Goal: Task Accomplishment & Management: Complete application form

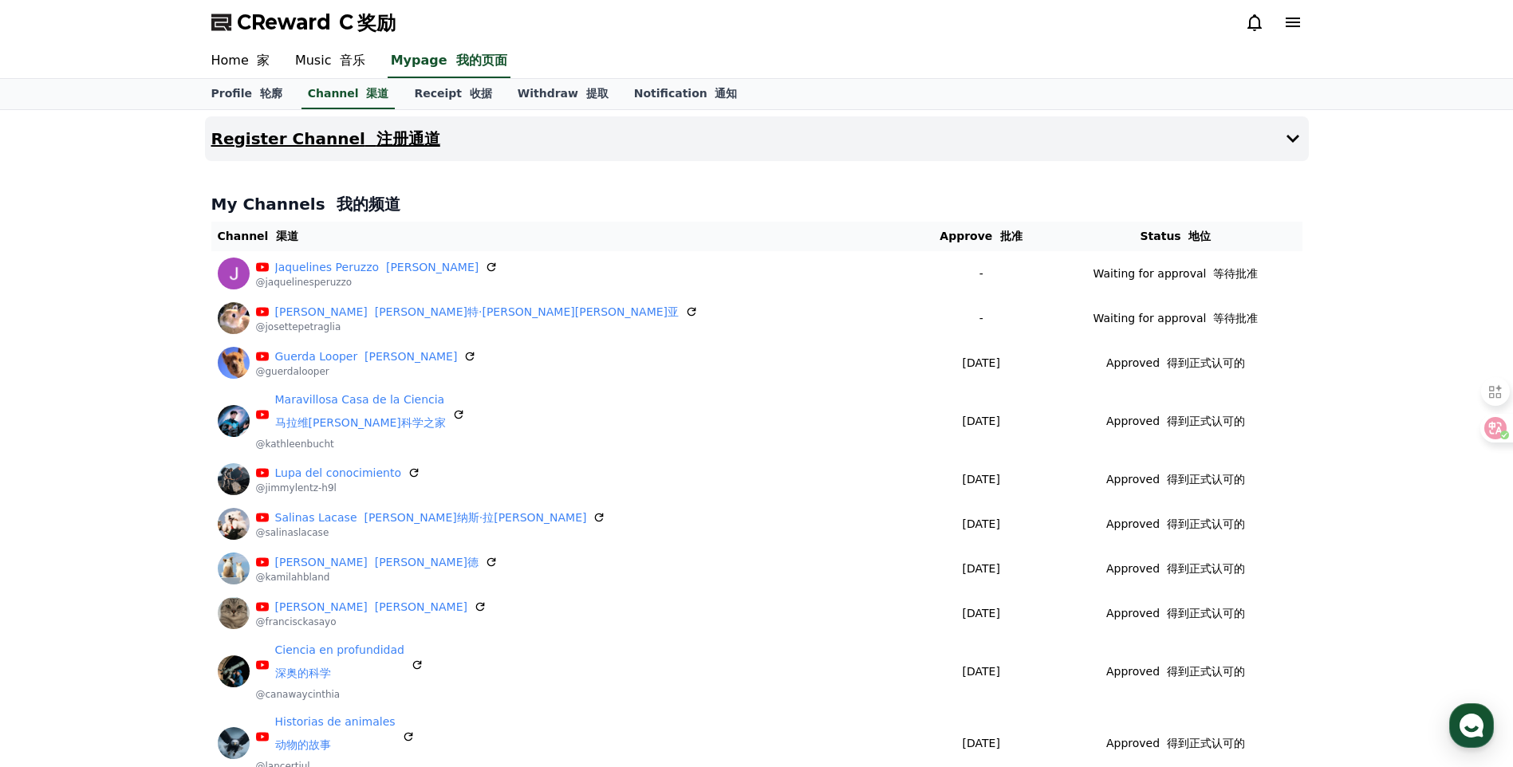
click at [404, 133] on font "注册通道" at bounding box center [409, 138] width 64 height 19
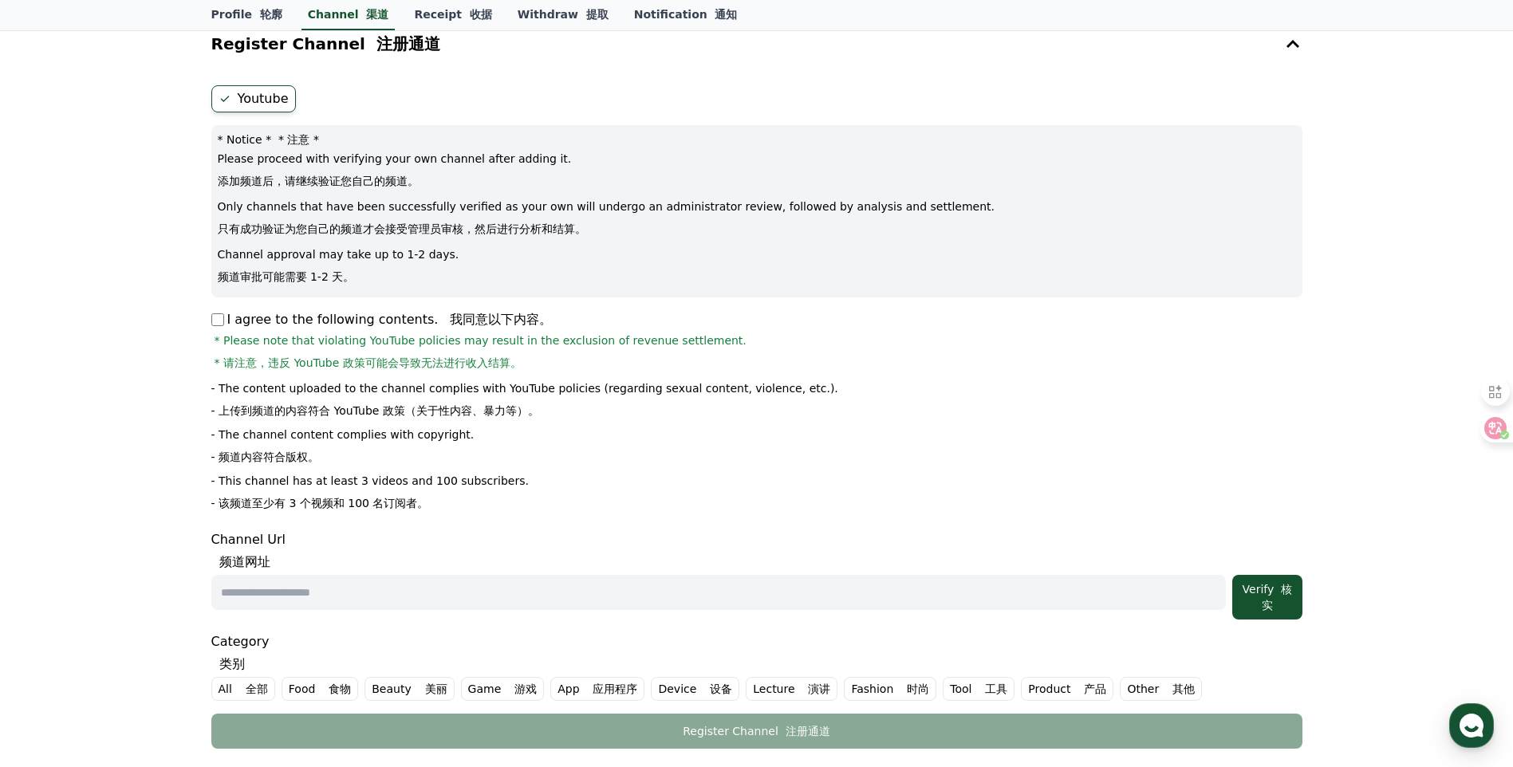
scroll to position [133, 0]
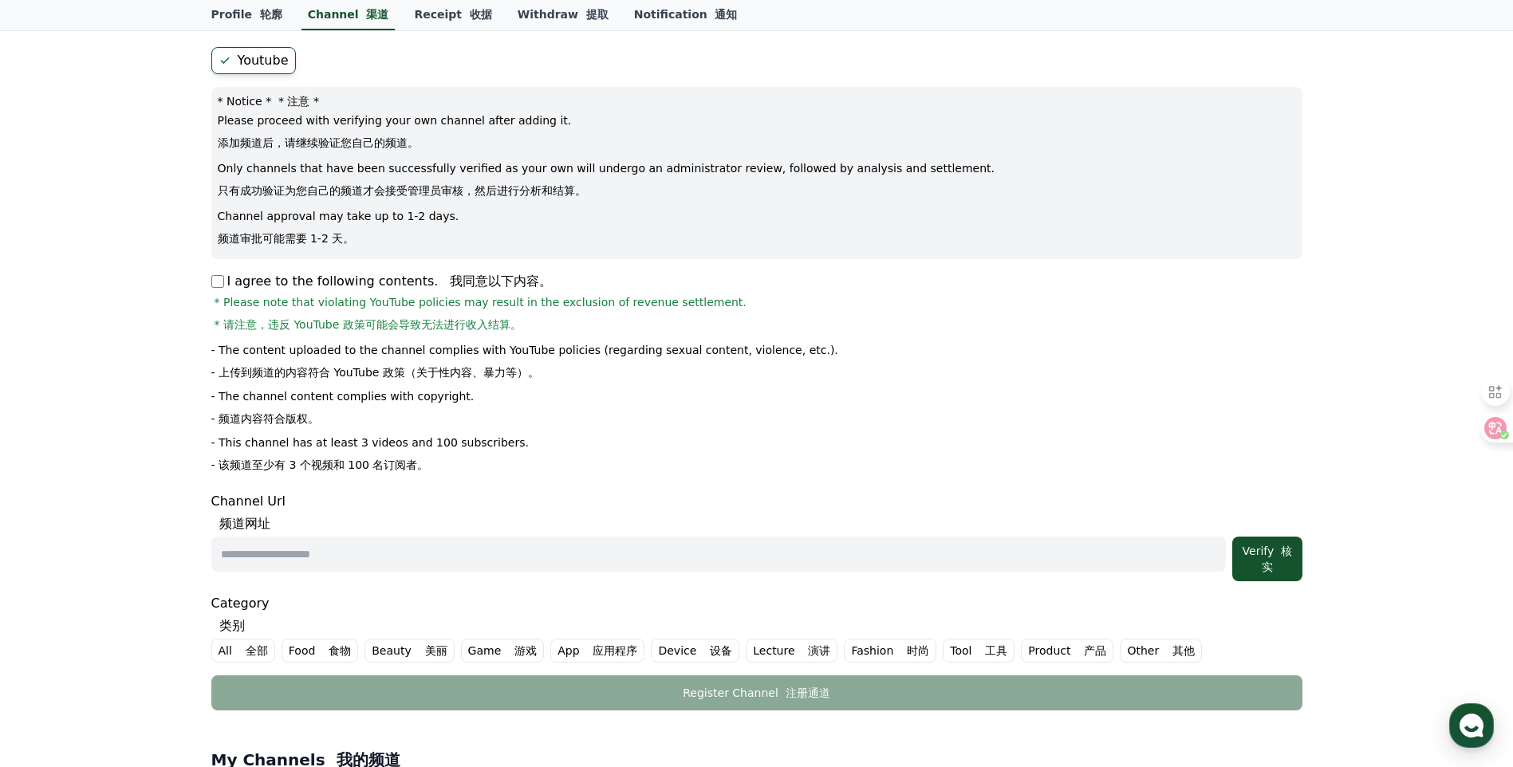
click at [365, 550] on input "text" at bounding box center [718, 554] width 1015 height 35
click at [591, 539] on input "text" at bounding box center [718, 554] width 1015 height 35
paste input "**********"
type input "**********"
click at [1265, 542] on button "Verify 核实" at bounding box center [1266, 559] width 69 height 45
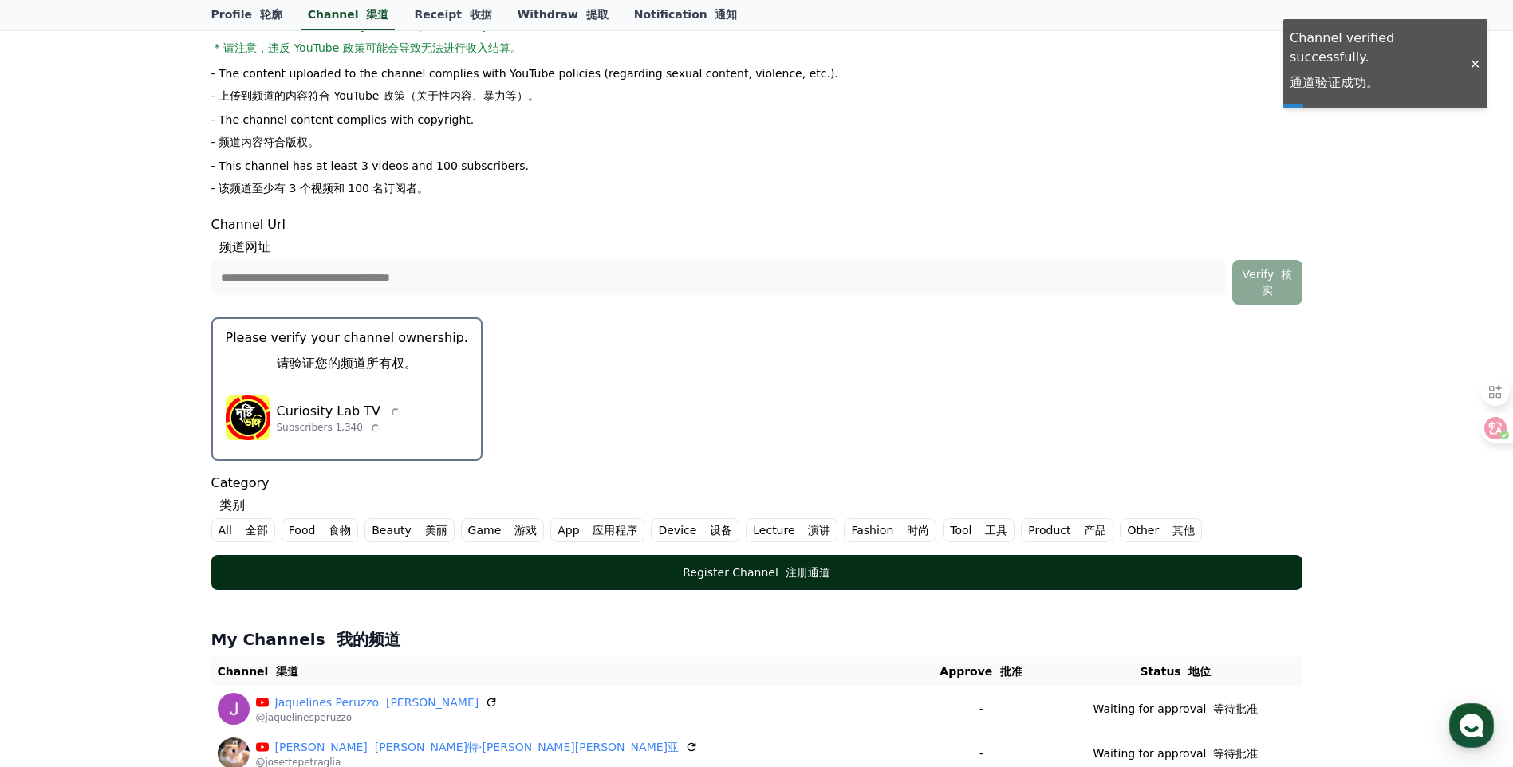
scroll to position [532, 0]
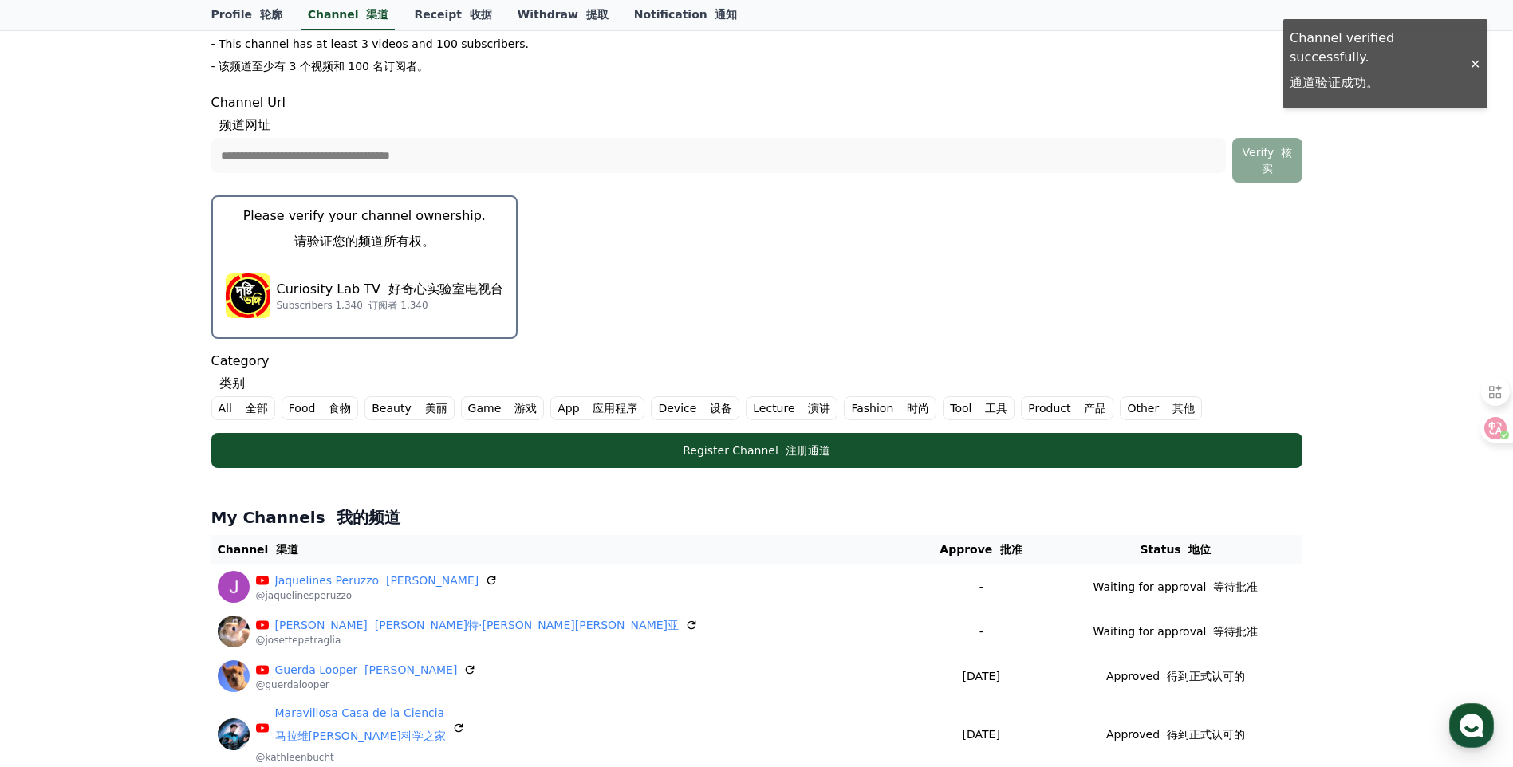
click at [313, 283] on p "Curiosity Lab TV 好奇心实验室电视台" at bounding box center [390, 289] width 227 height 19
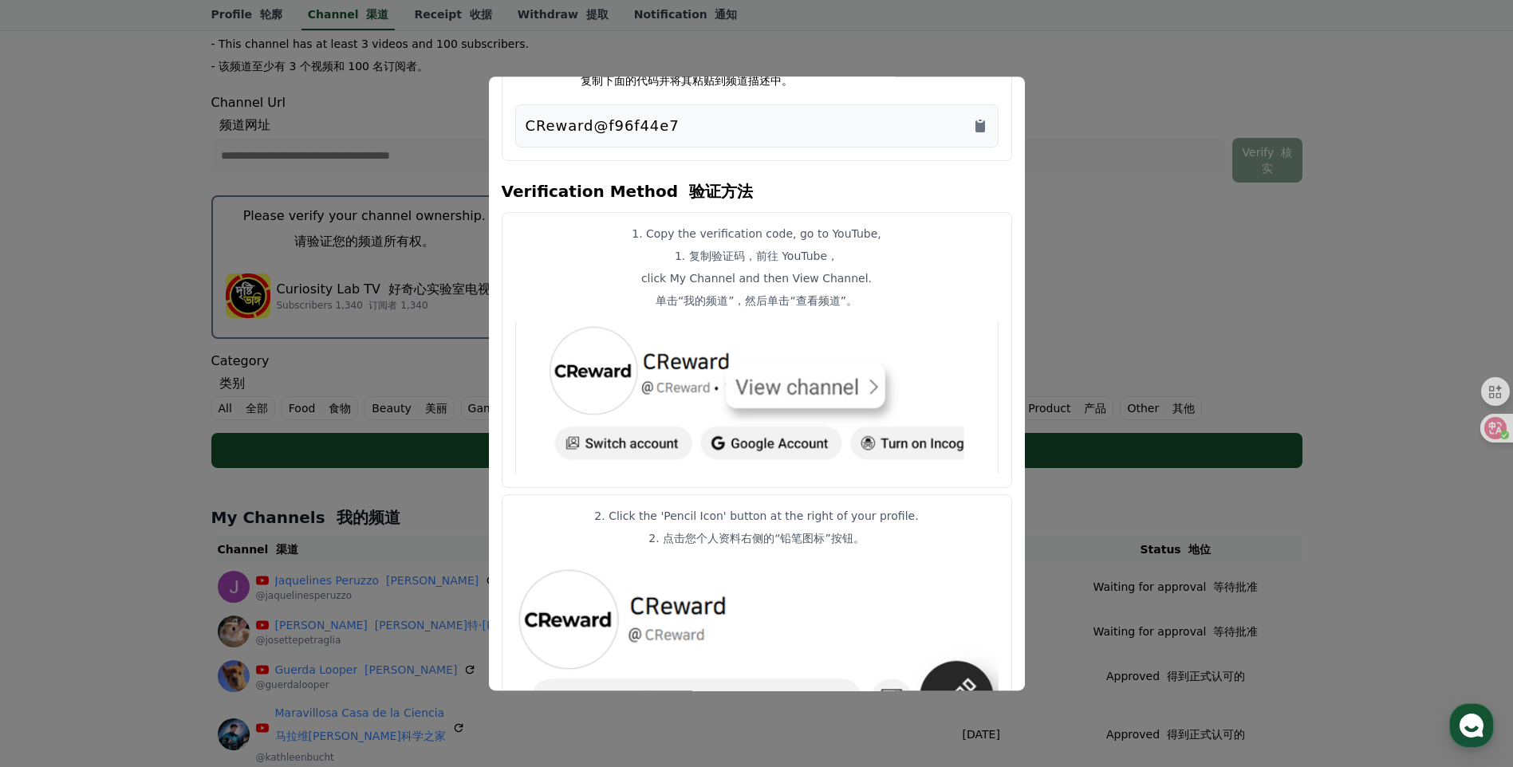
scroll to position [0, 0]
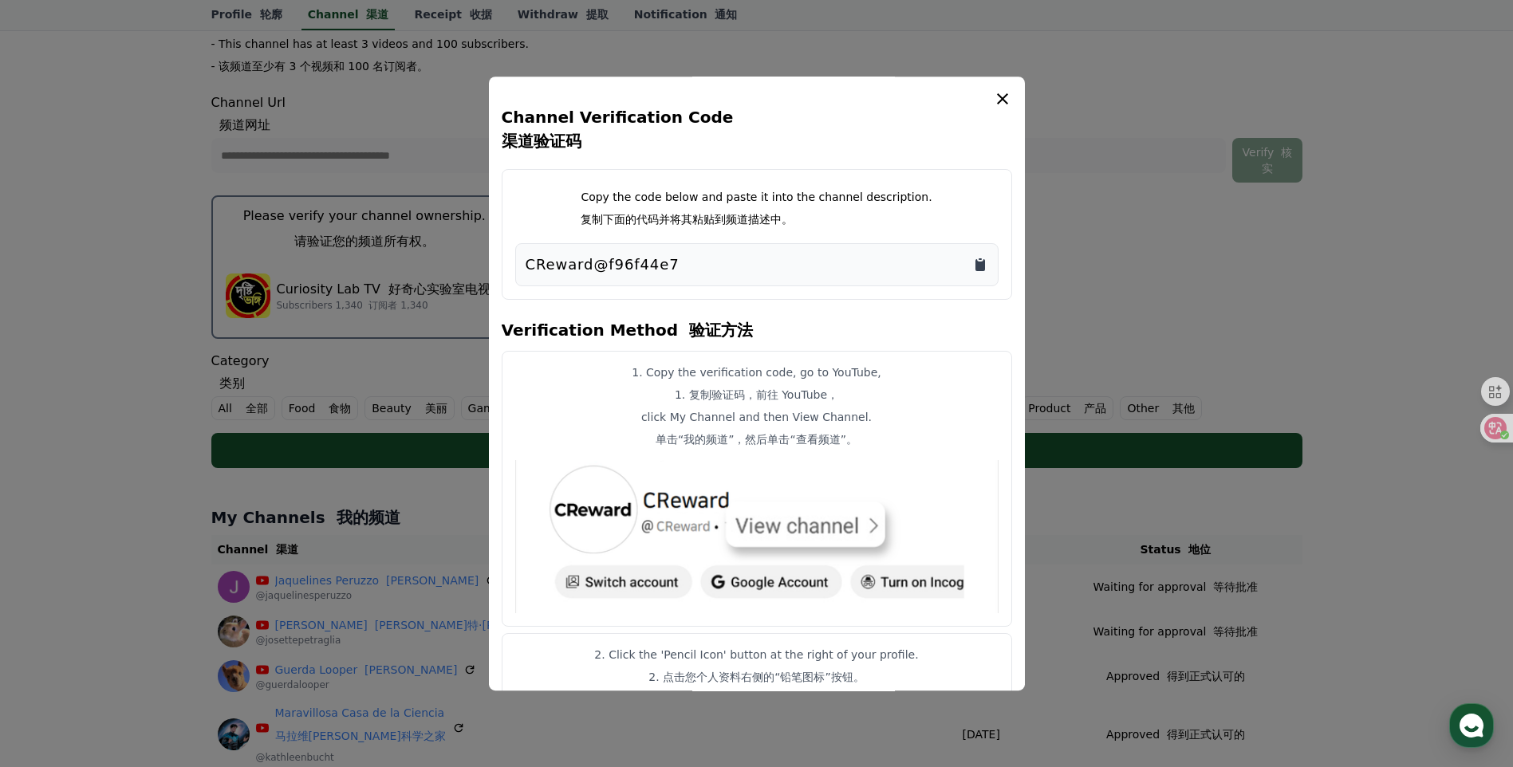
click at [983, 262] on icon "Copy to clipboard" at bounding box center [981, 265] width 10 height 12
click at [1146, 436] on button "close modal" at bounding box center [756, 383] width 1513 height 767
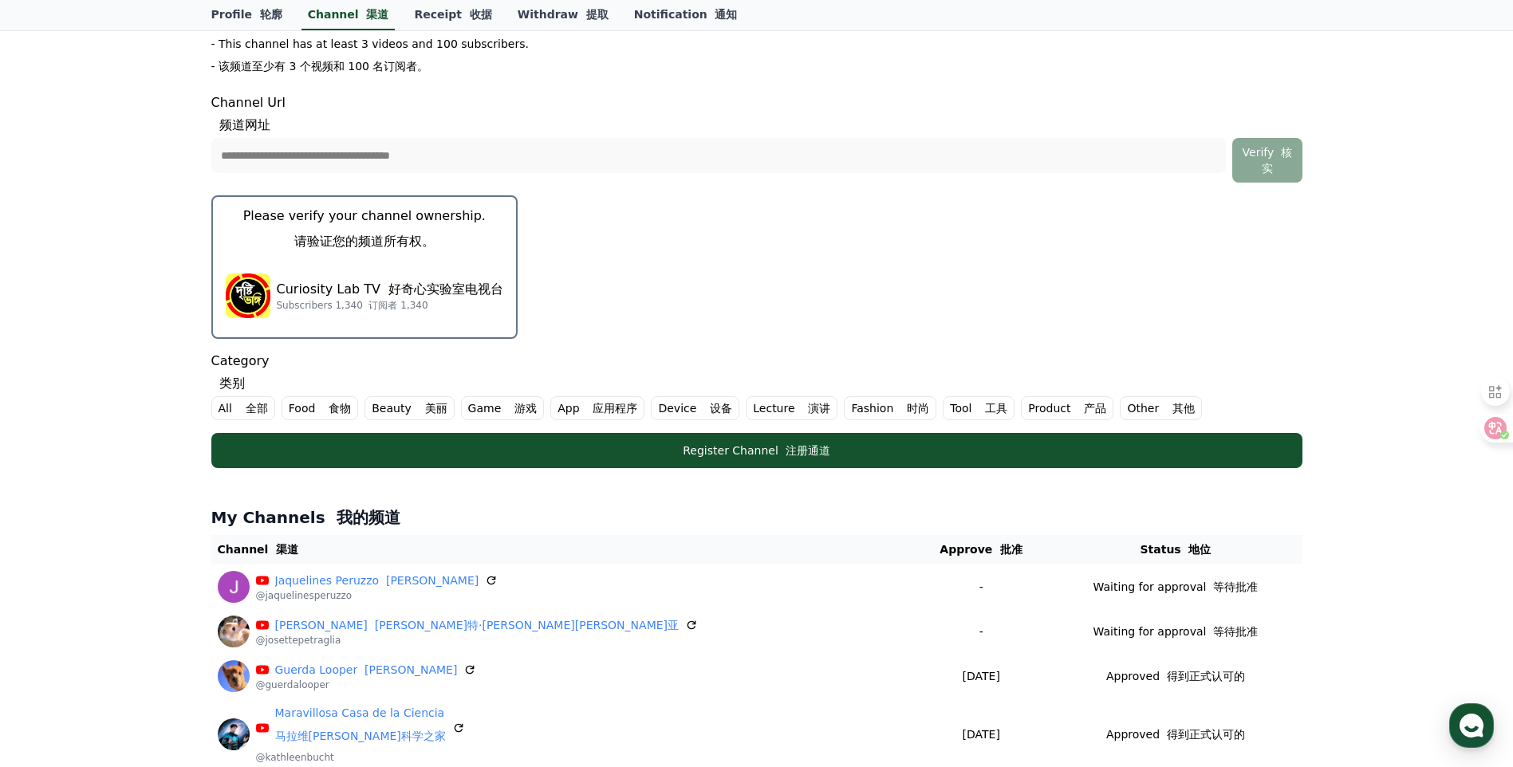
click at [250, 392] on font "类别" at bounding box center [756, 383] width 1091 height 19
click at [247, 403] on font "全部" at bounding box center [257, 408] width 22 height 13
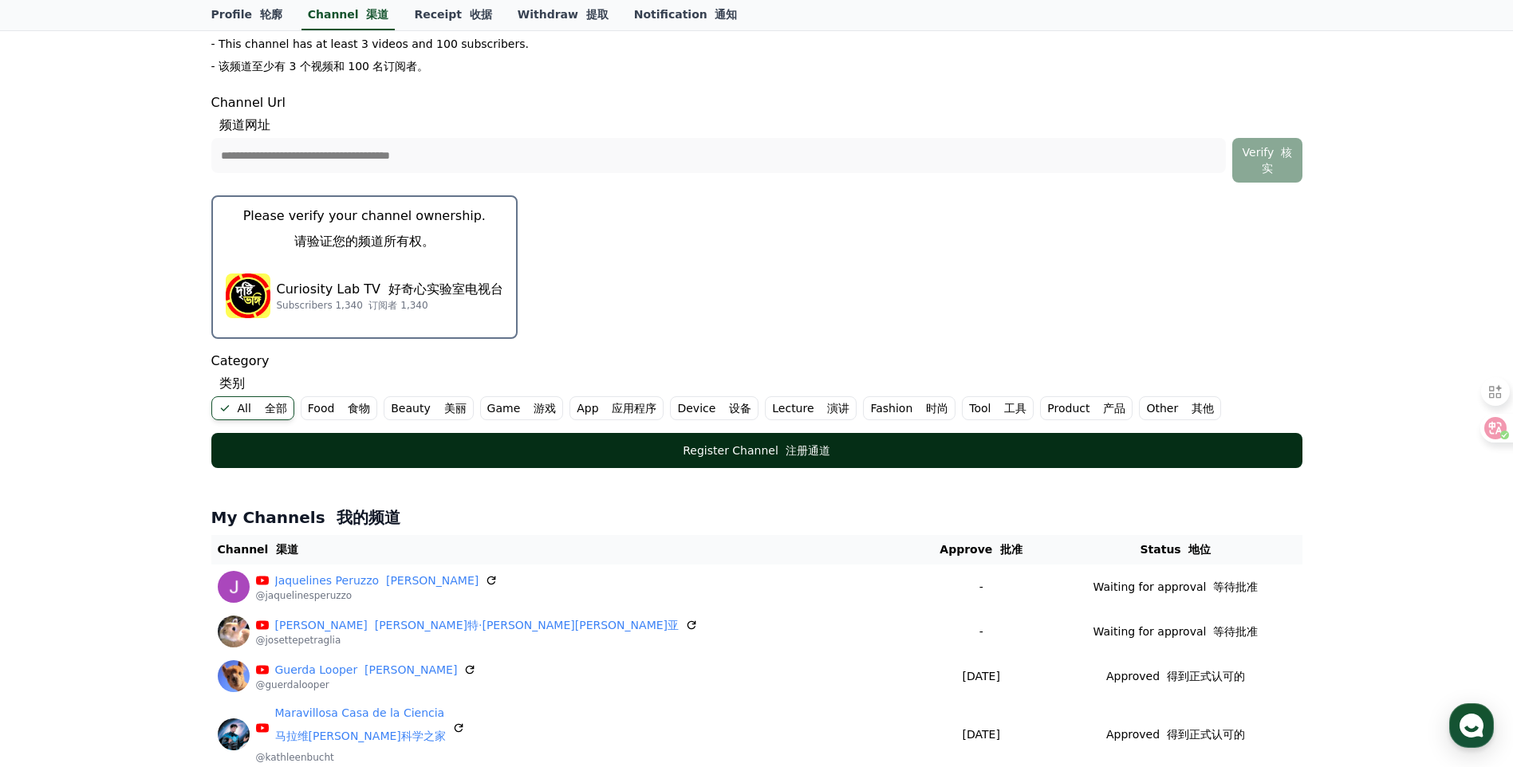
click at [577, 444] on div "Register Channel 注册通道" at bounding box center [756, 451] width 1027 height 16
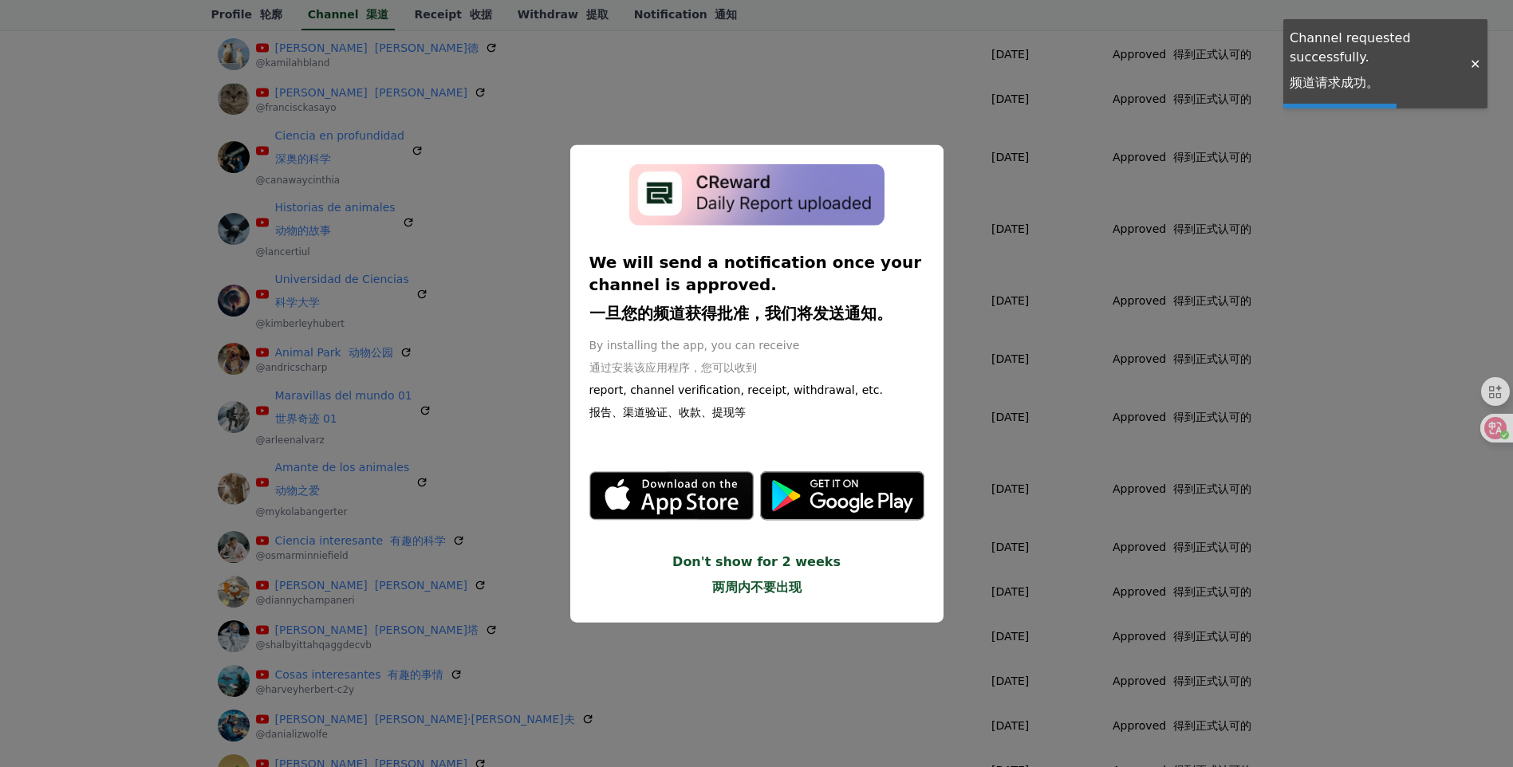
click at [1303, 300] on button "close modal" at bounding box center [756, 383] width 1513 height 767
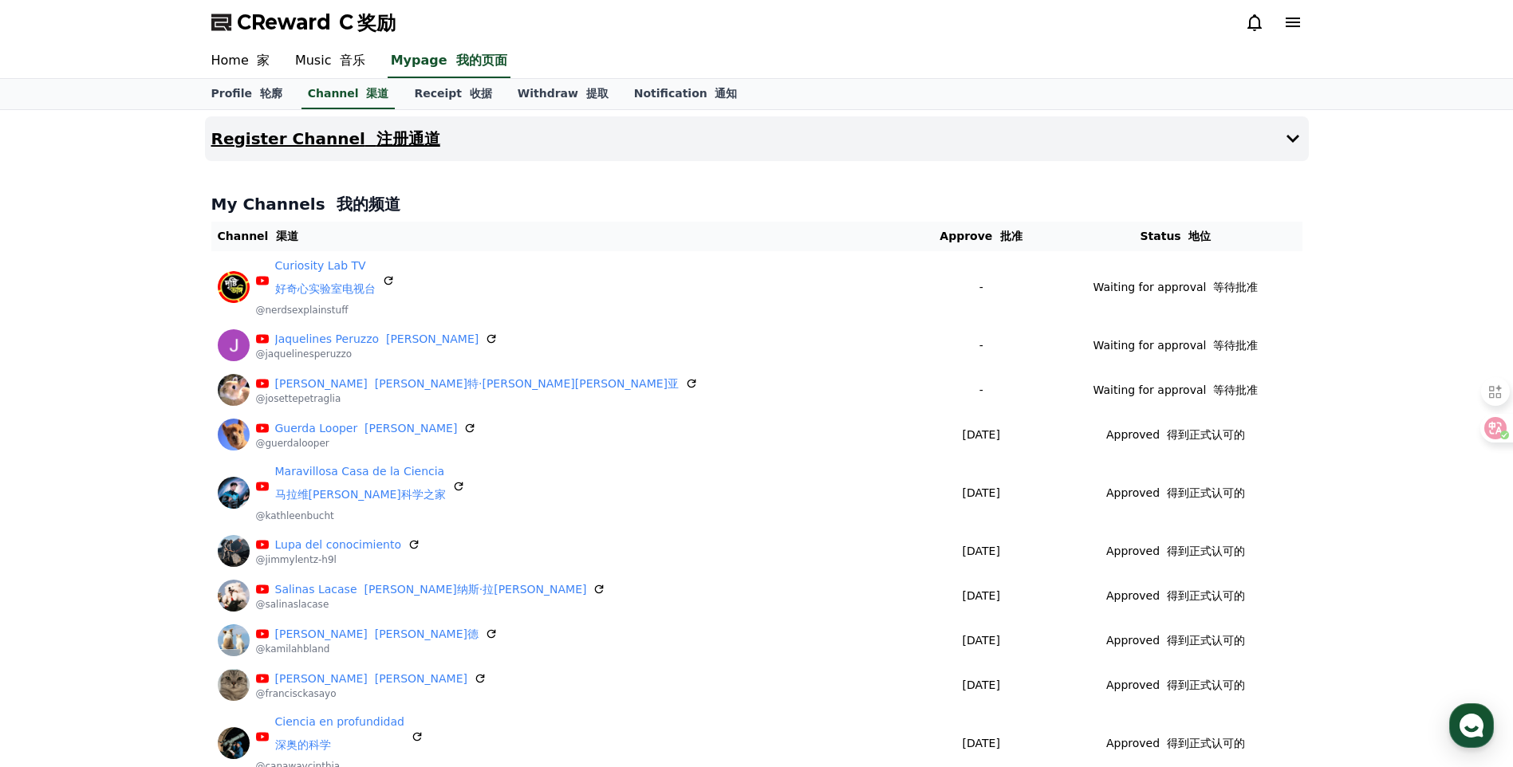
click at [295, 144] on h4 "Register Channel 注册通道" at bounding box center [325, 139] width 229 height 18
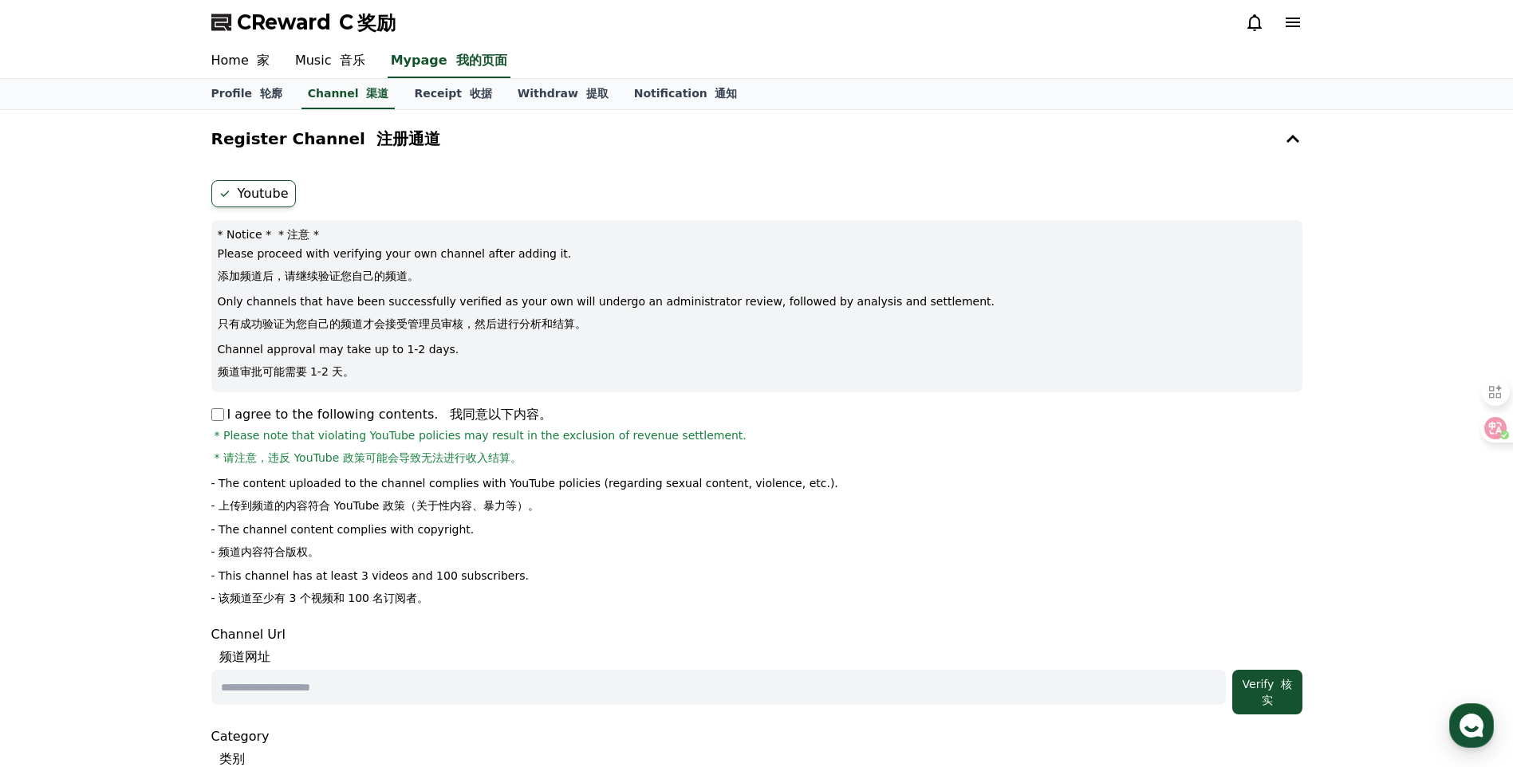
click at [573, 676] on input "text" at bounding box center [718, 687] width 1015 height 35
paste input "**********"
type input "**********"
click at [1255, 688] on div "Verify 核实" at bounding box center [1267, 692] width 57 height 32
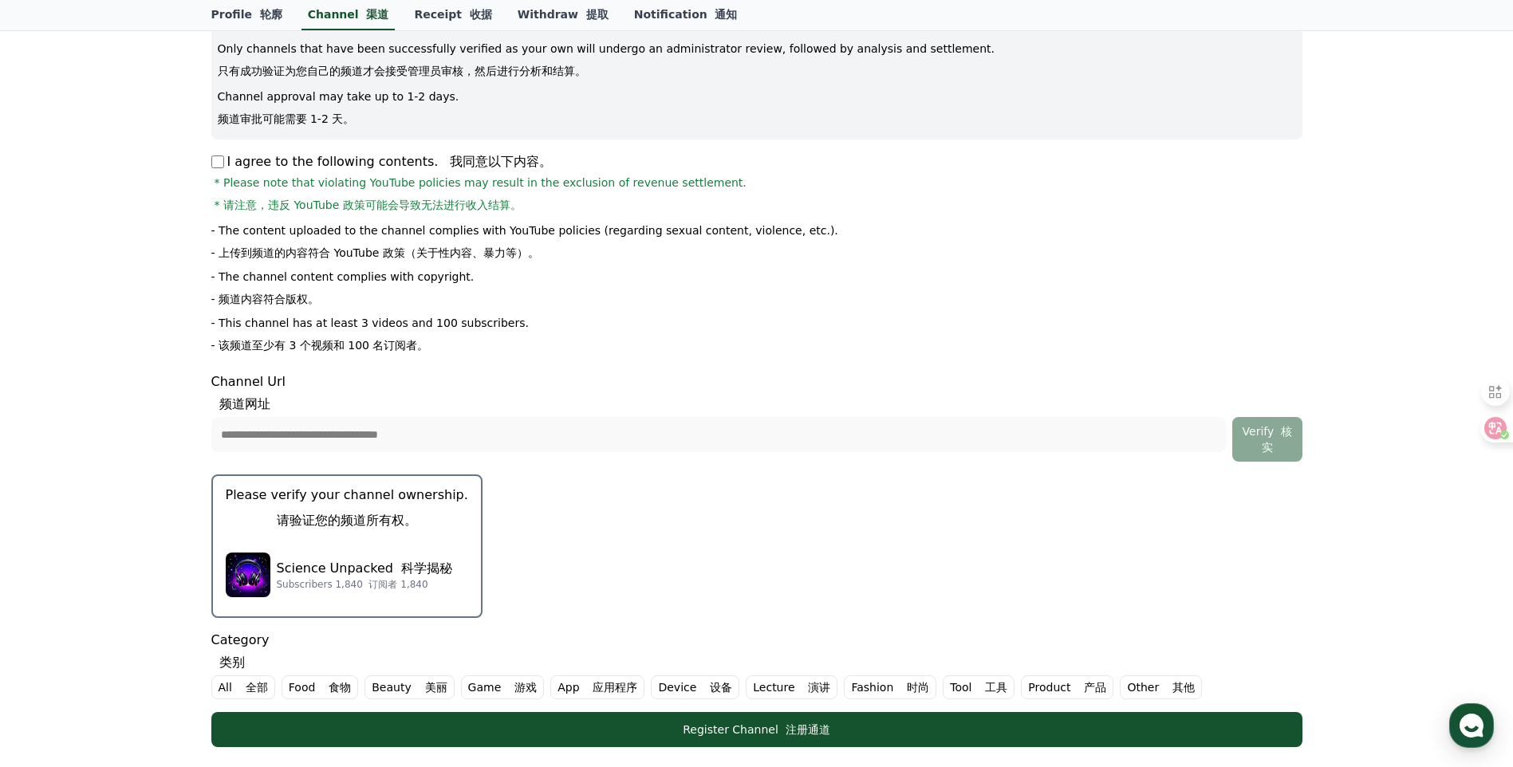
scroll to position [266, 0]
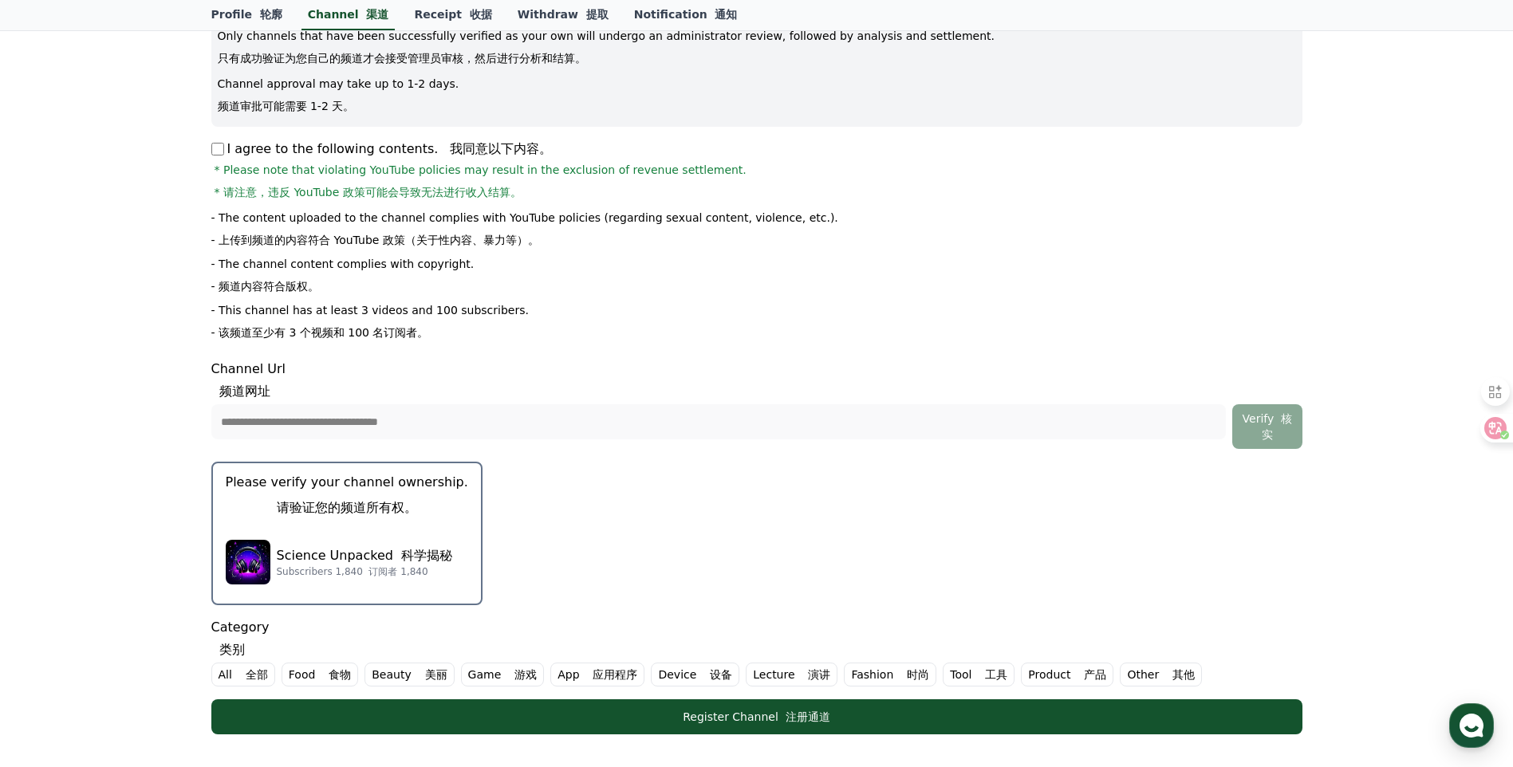
click at [408, 479] on p "Please verify your channel ownership. 请验证您的频道所有权。" at bounding box center [347, 498] width 243 height 51
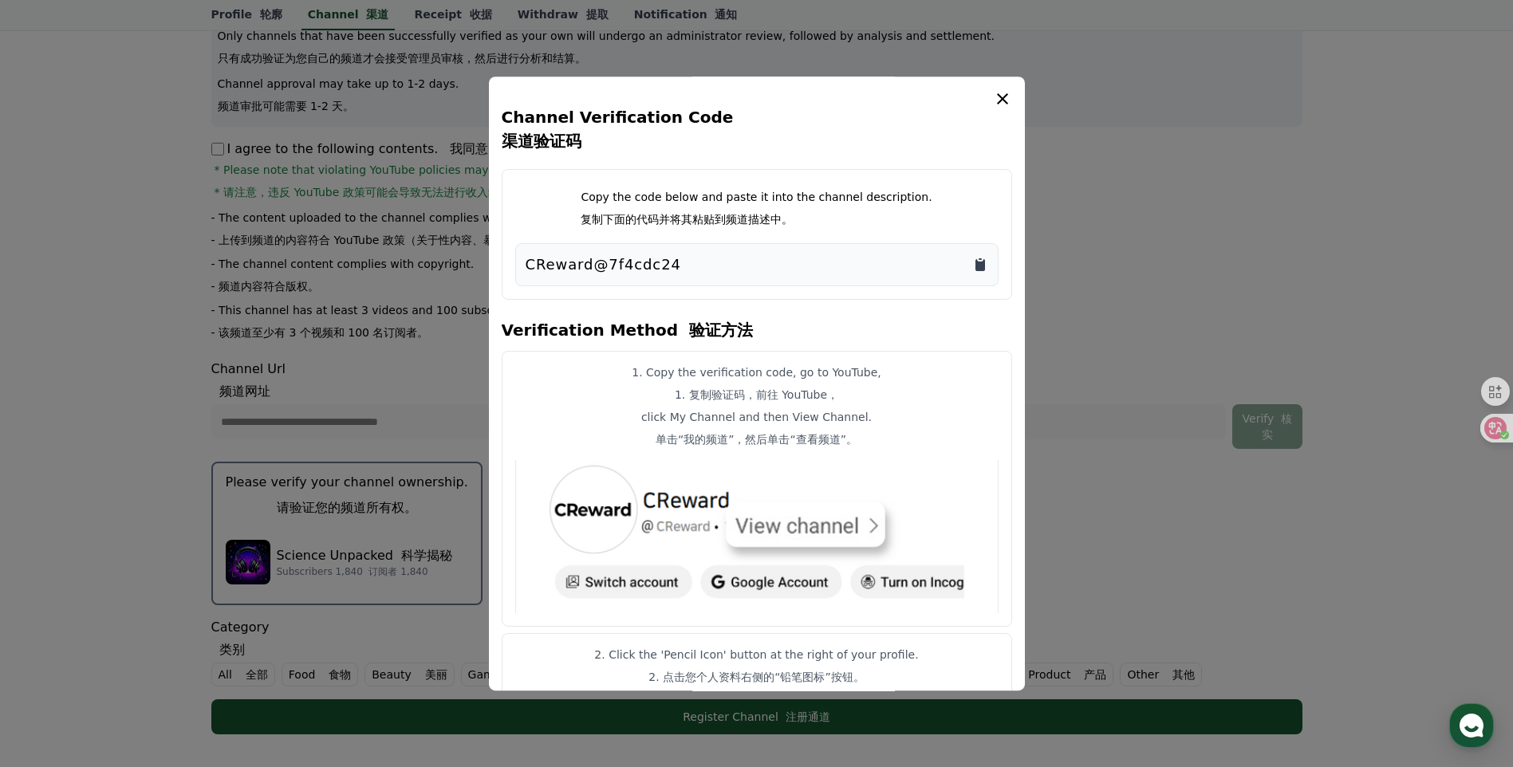
click at [980, 265] on icon "Copy to clipboard" at bounding box center [981, 265] width 10 height 12
click at [978, 269] on icon "Copy to clipboard" at bounding box center [981, 265] width 10 height 12
click at [1461, 609] on button "close modal" at bounding box center [756, 383] width 1513 height 767
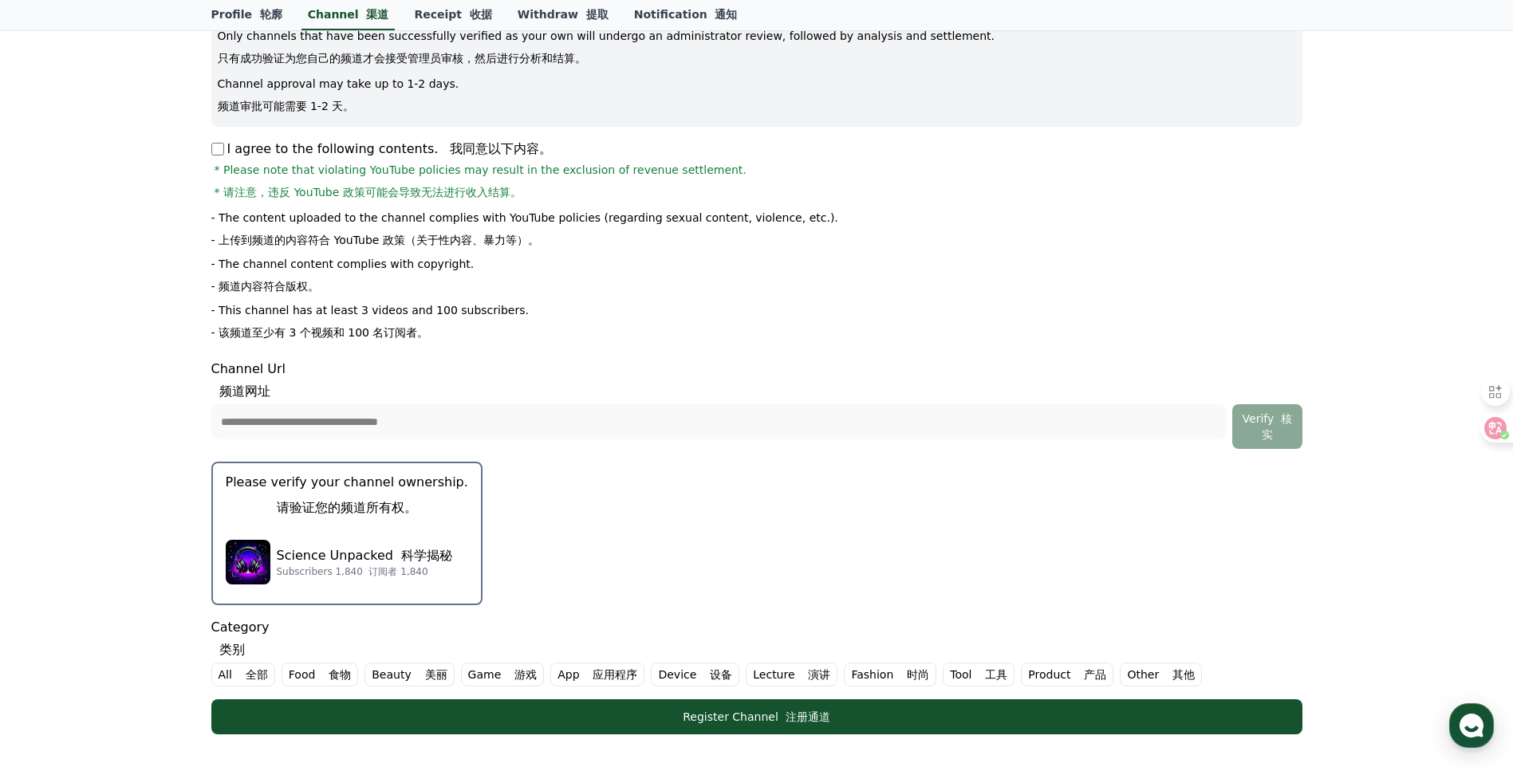
click at [239, 669] on font at bounding box center [242, 674] width 7 height 13
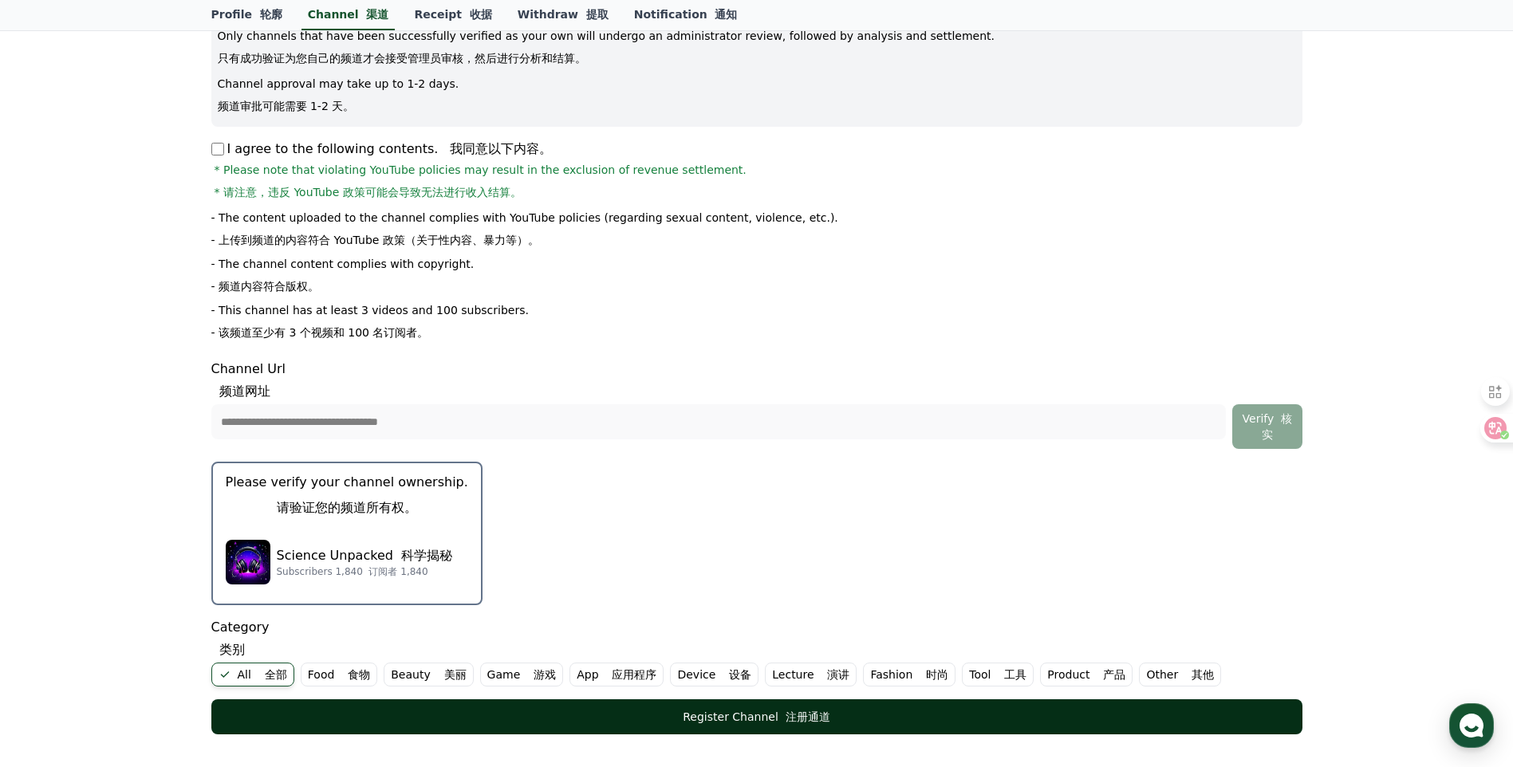
click at [420, 722] on div "Register Channel 注册通道" at bounding box center [756, 717] width 1027 height 16
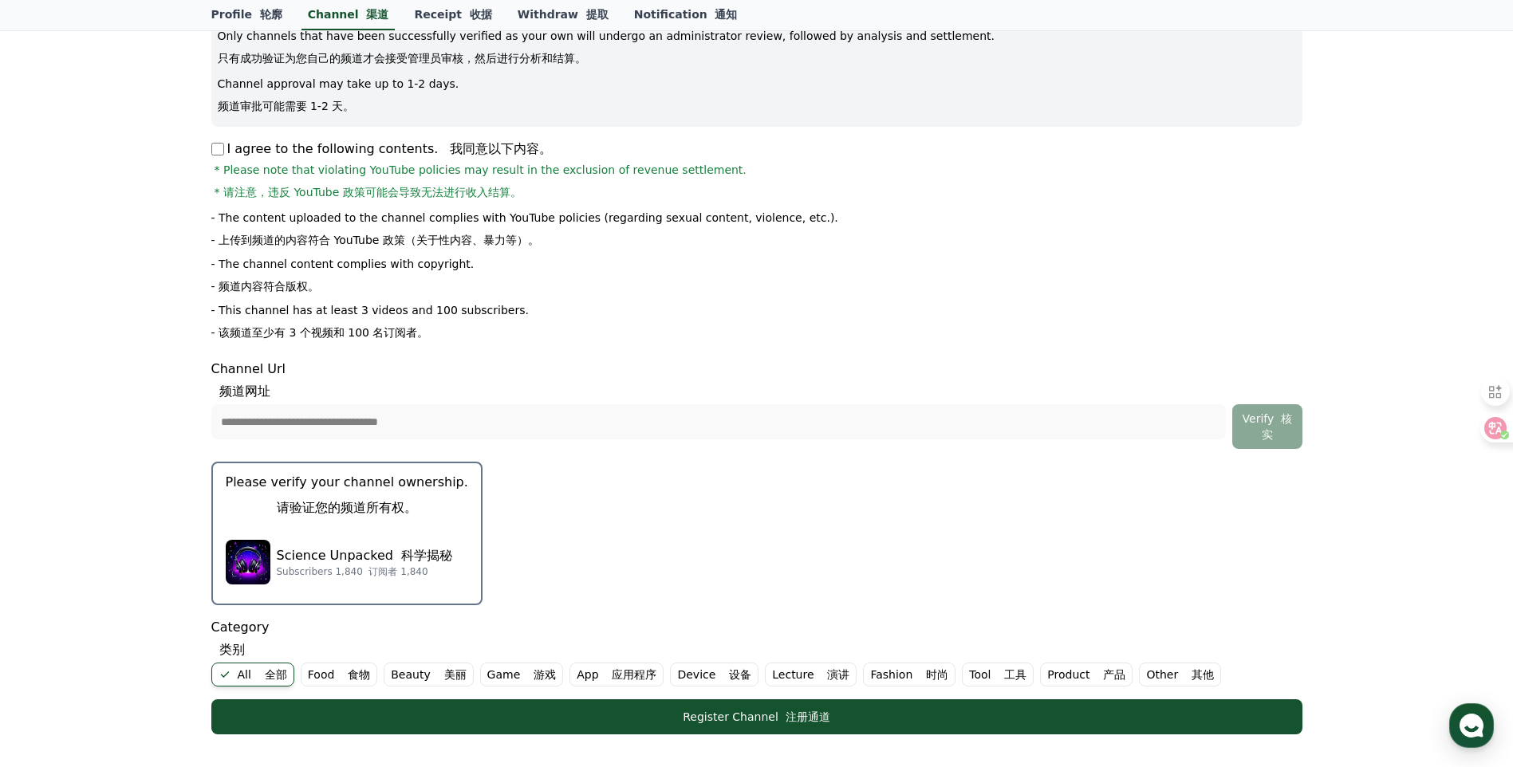
scroll to position [532, 0]
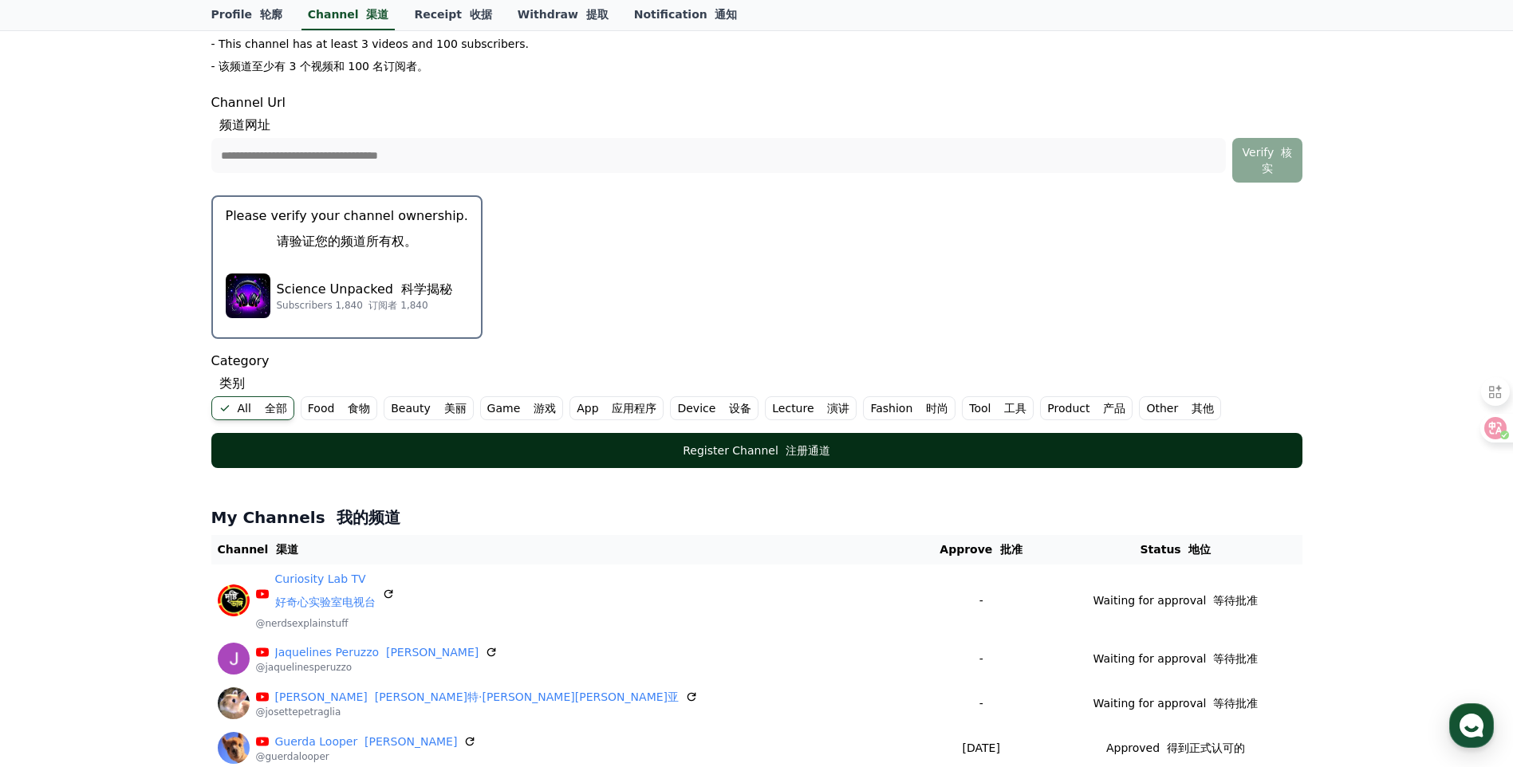
click at [369, 449] on div "Register Channel 注册通道" at bounding box center [756, 451] width 1027 height 16
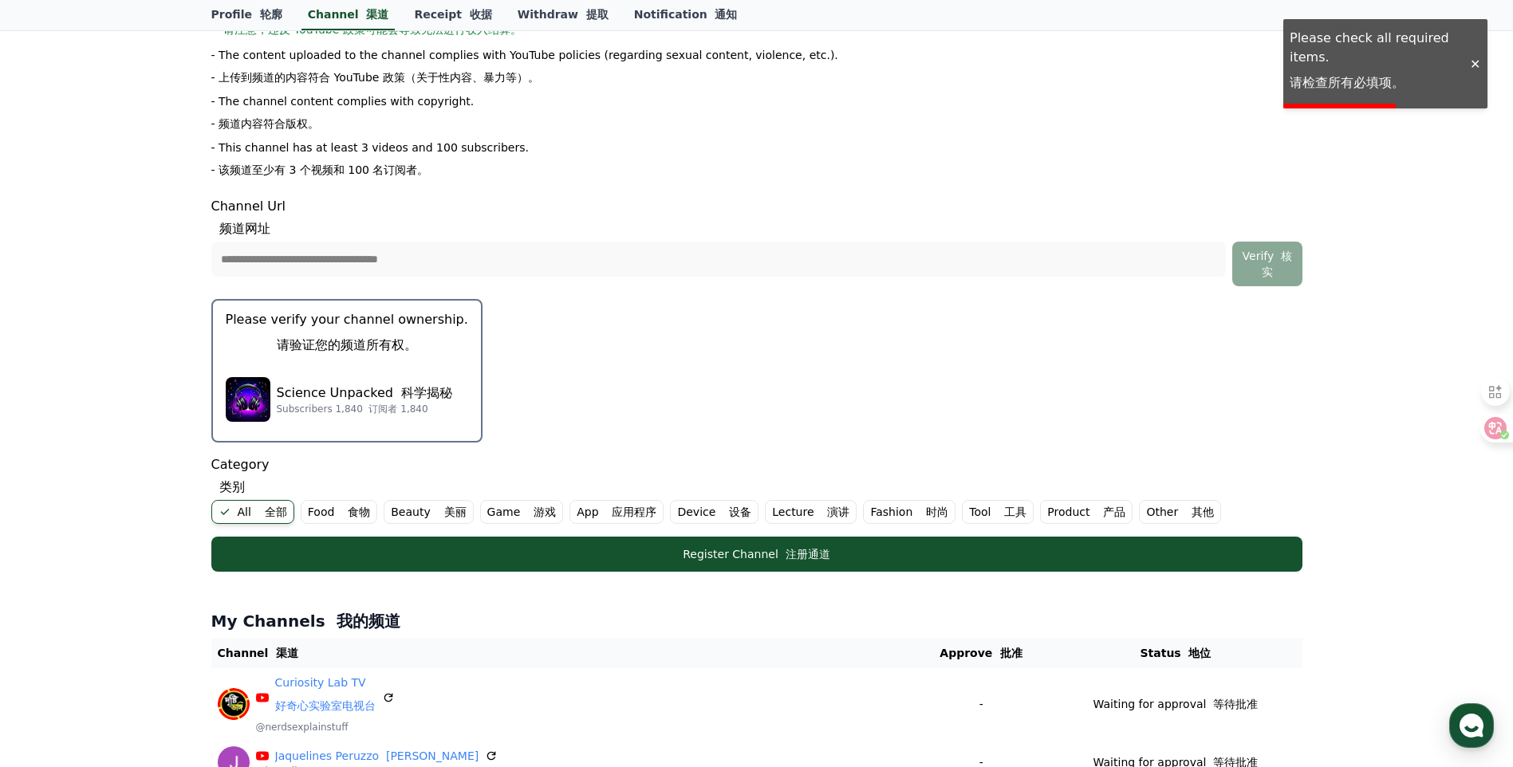
scroll to position [266, 0]
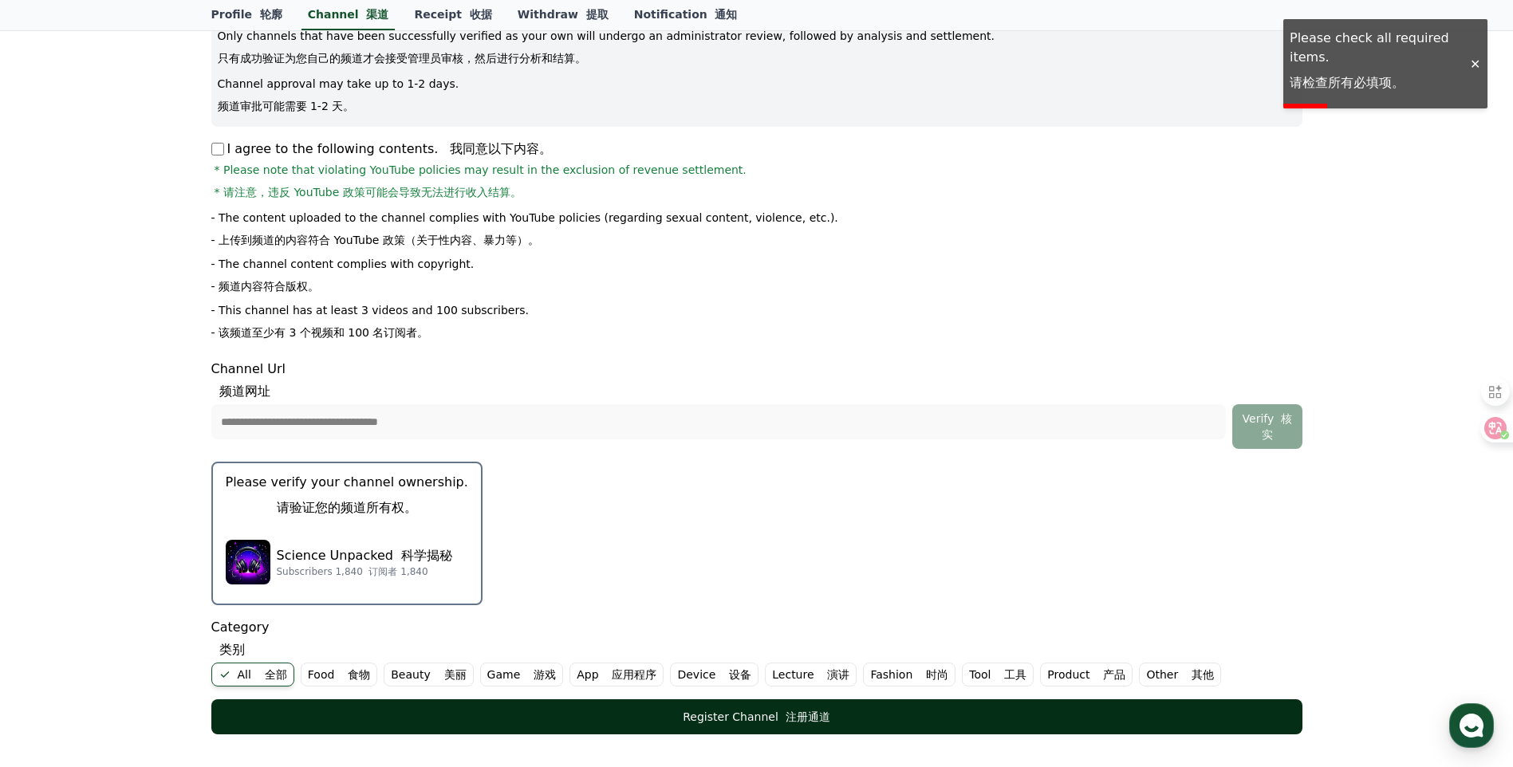
click at [652, 714] on div "Register Channel 注册通道" at bounding box center [756, 717] width 1027 height 16
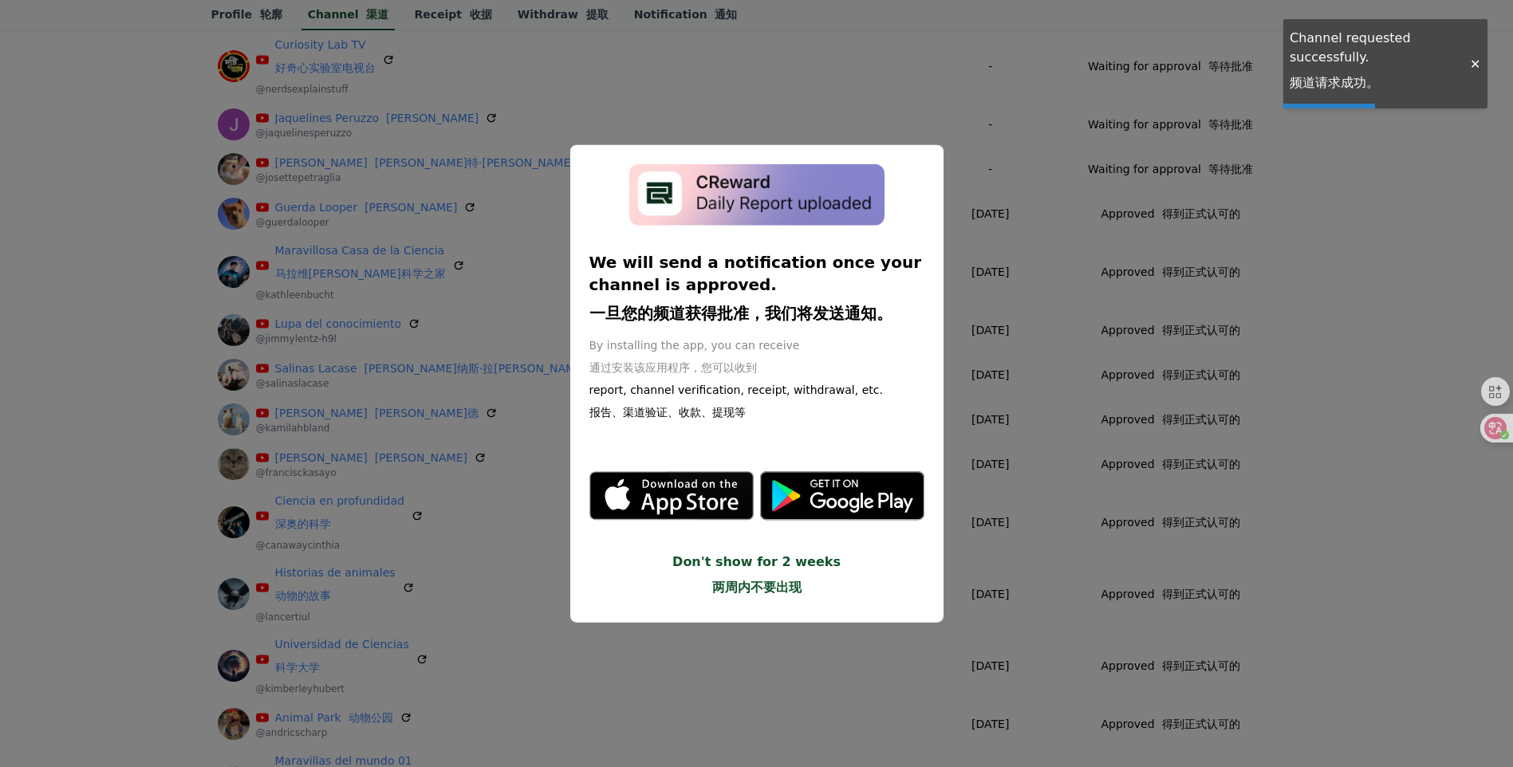
click at [1440, 512] on button "close modal" at bounding box center [756, 383] width 1513 height 767
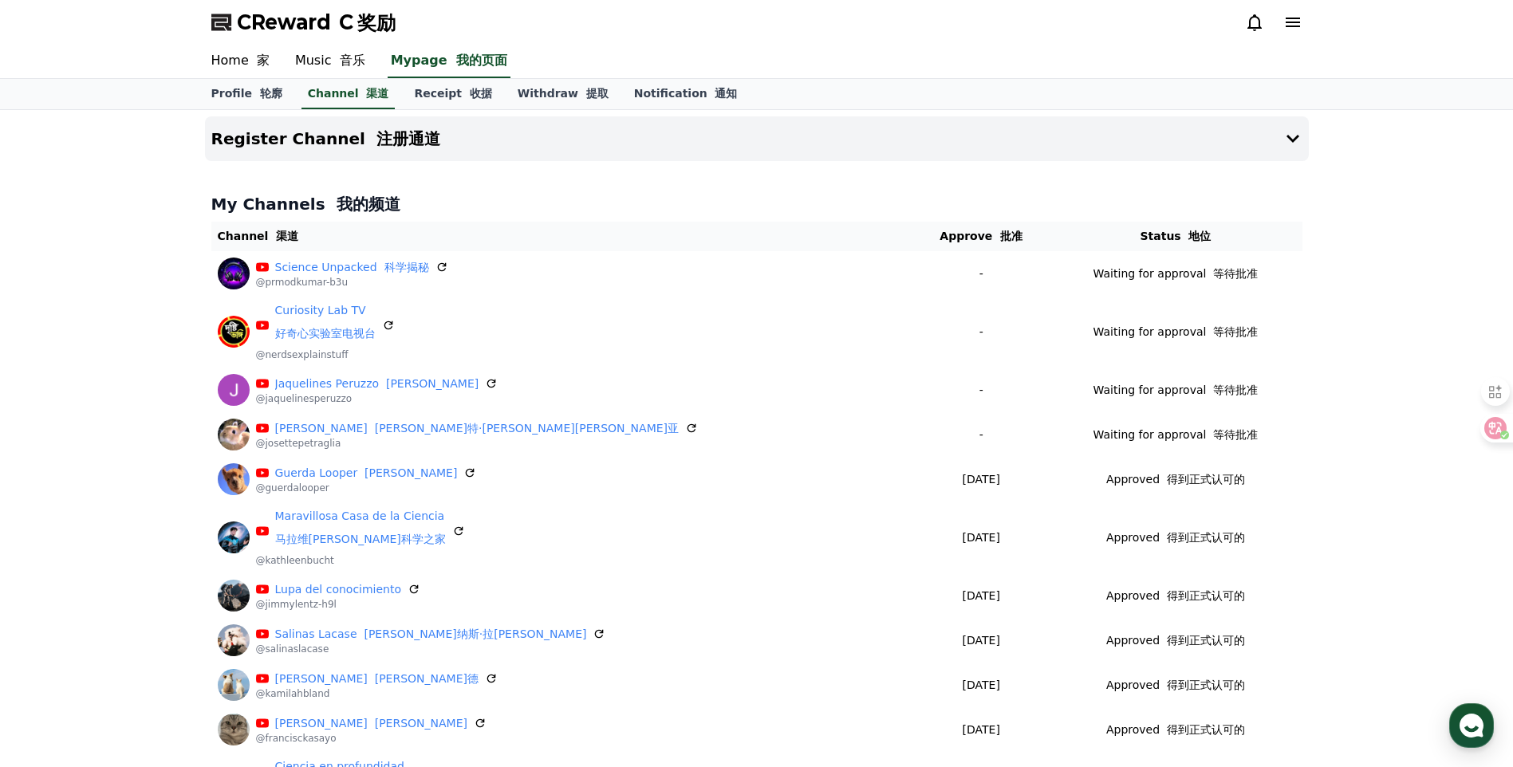
drag, startPoint x: 1390, startPoint y: 693, endPoint x: 1219, endPoint y: 802, distance: 202.9
